Goal: Task Accomplishment & Management: Use online tool/utility

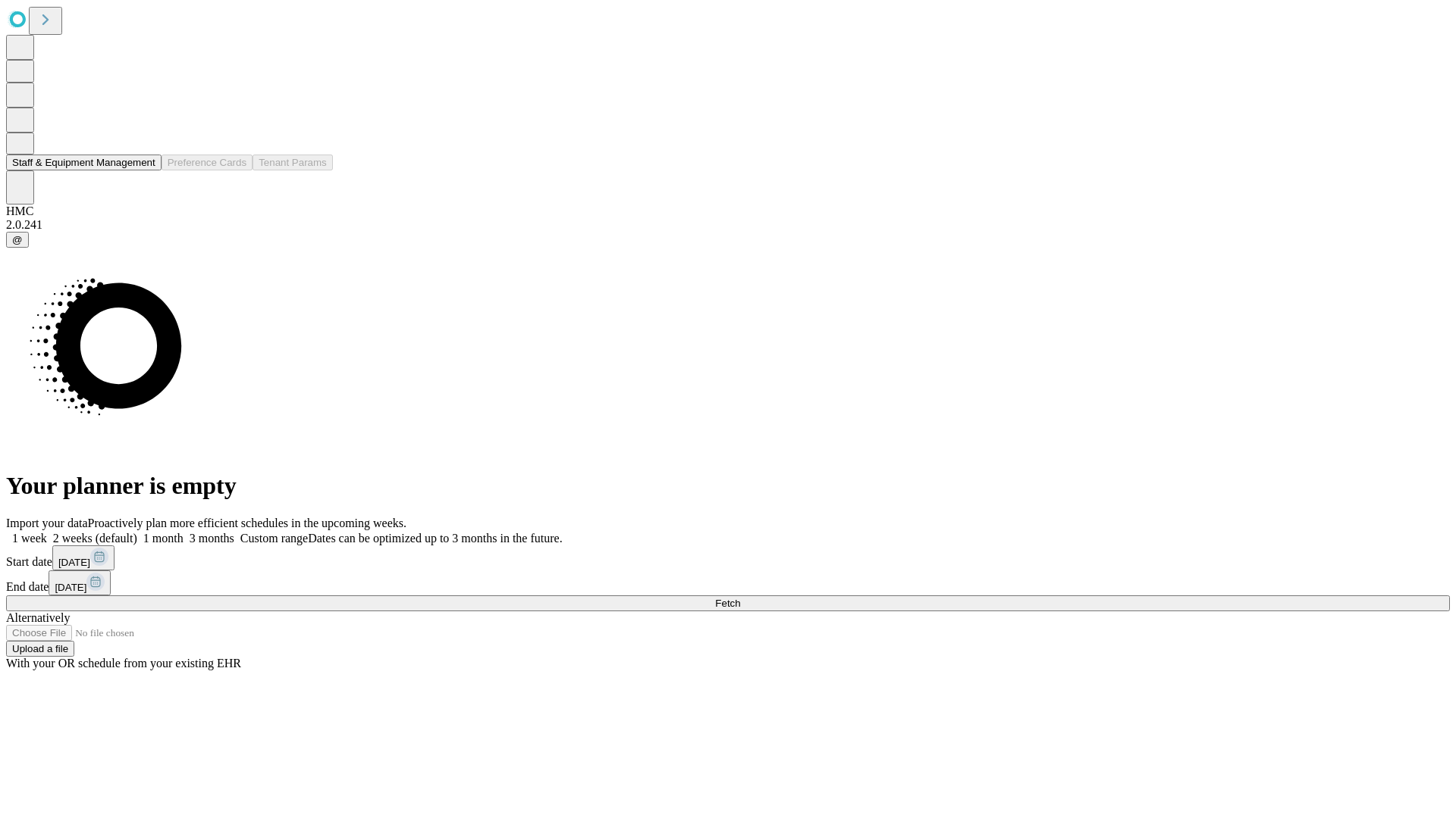
click at [142, 171] on button "Staff & Equipment Management" at bounding box center [84, 162] width 156 height 16
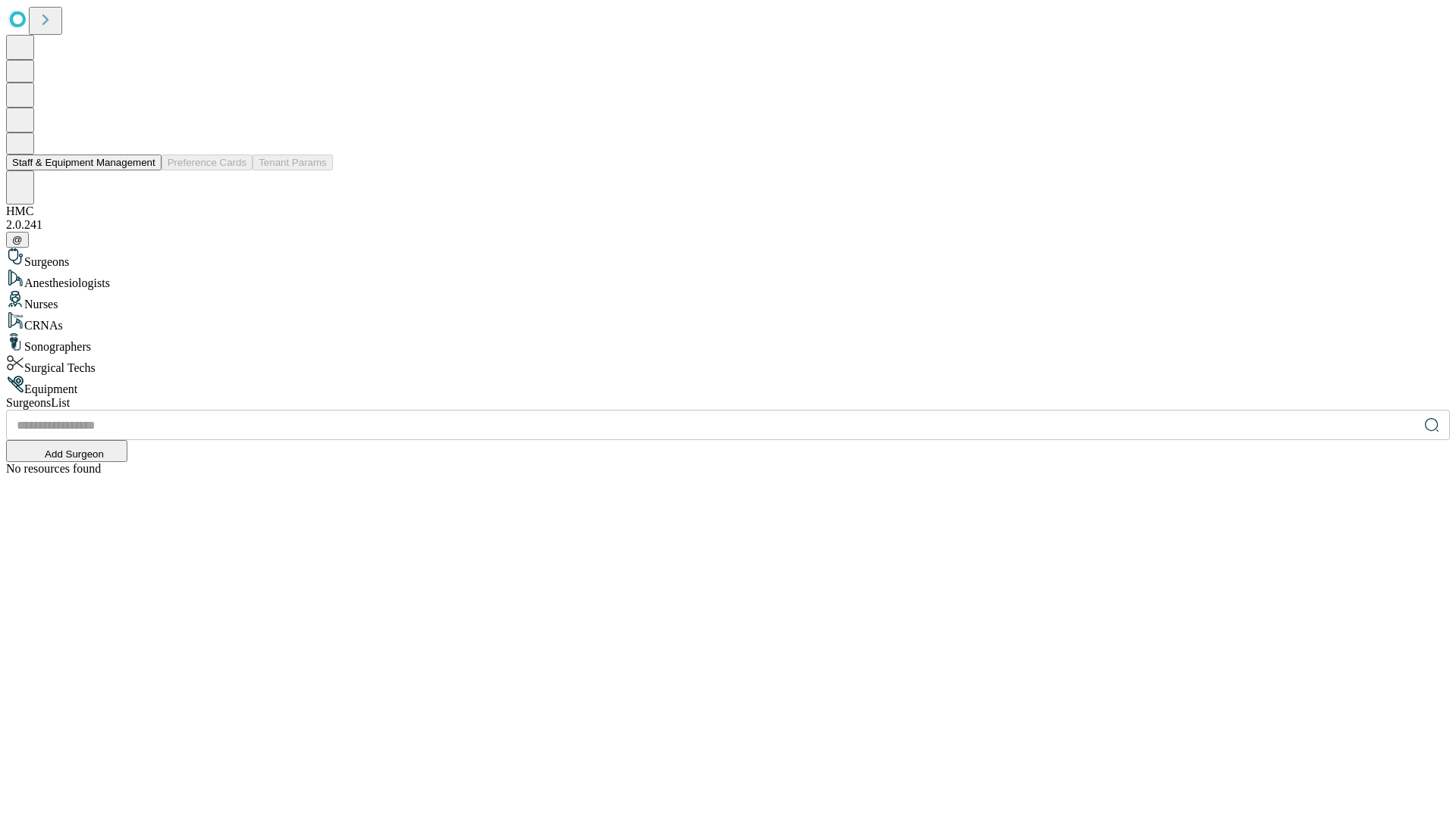
click at [145, 171] on button "Staff & Equipment Management" at bounding box center [84, 162] width 156 height 16
